Goal: Navigation & Orientation: Find specific page/section

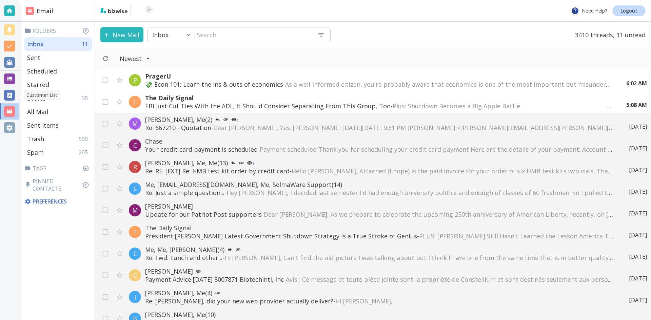
click at [9, 95] on div at bounding box center [9, 95] width 11 height 11
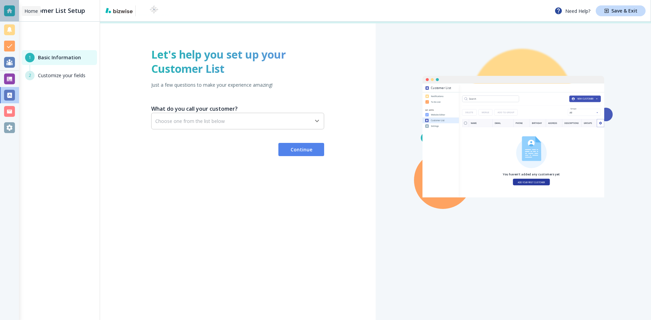
click at [9, 11] on div at bounding box center [9, 10] width 11 height 11
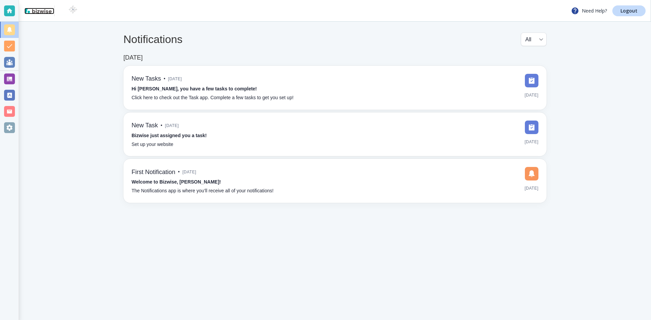
click at [39, 9] on img at bounding box center [37, 10] width 27 height 5
click at [10, 9] on div at bounding box center [9, 10] width 11 height 11
click at [11, 9] on div at bounding box center [9, 10] width 11 height 11
click at [9, 111] on div at bounding box center [9, 111] width 11 height 11
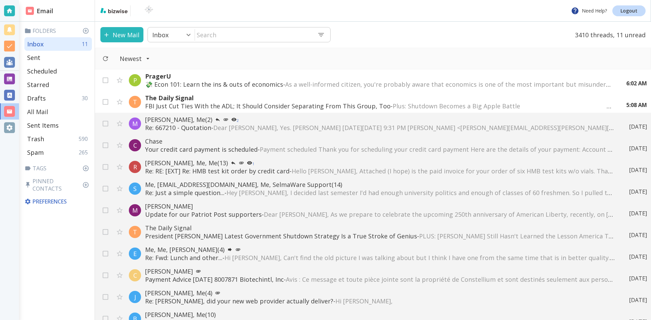
click at [53, 111] on div "All Mail" at bounding box center [57, 112] width 67 height 14
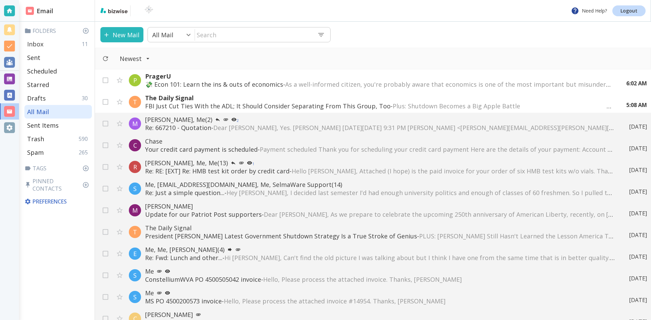
click at [52, 42] on div "Inbox 11" at bounding box center [57, 44] width 67 height 14
type input "0"
